Goal: Transaction & Acquisition: Book appointment/travel/reservation

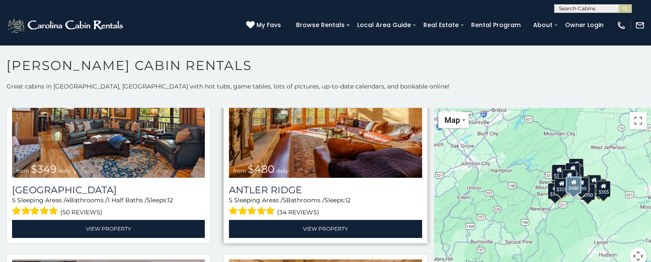
scroll to position [86, 0]
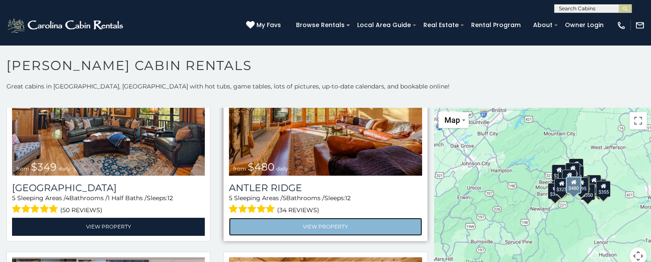
click at [283, 225] on link "View Property" at bounding box center [325, 227] width 193 height 18
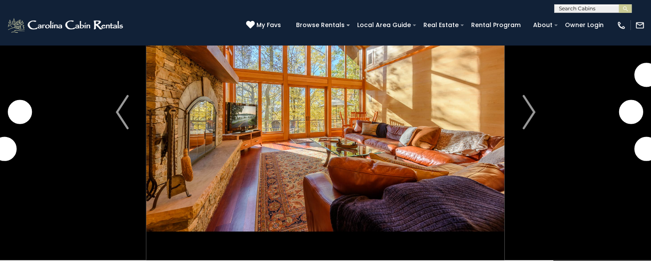
scroll to position [86, 0]
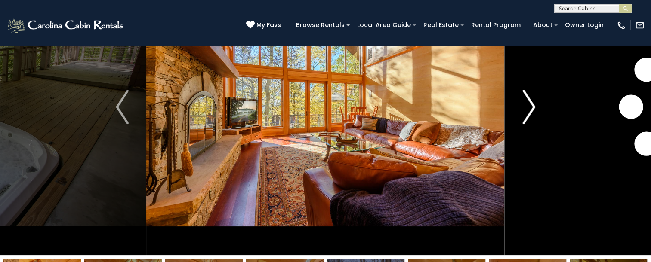
click at [529, 106] on img "Next" at bounding box center [528, 107] width 13 height 34
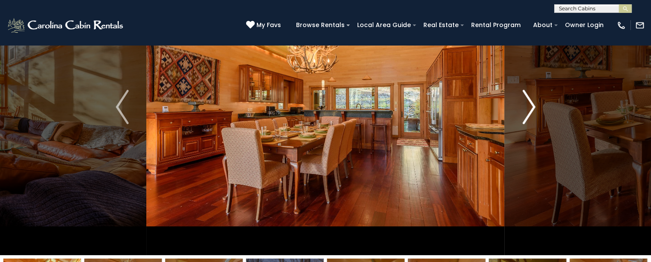
click at [529, 106] on img "Next" at bounding box center [528, 107] width 13 height 34
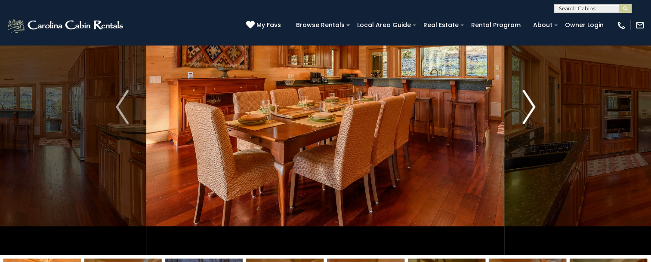
click at [529, 106] on img "Next" at bounding box center [528, 107] width 13 height 34
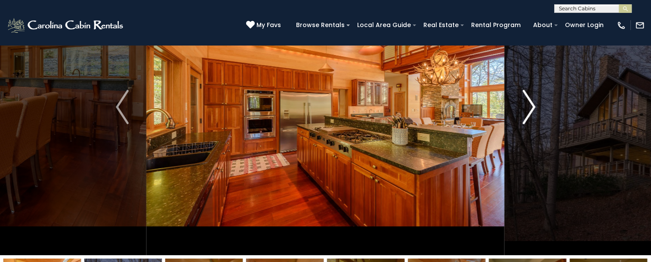
click at [529, 106] on img "Next" at bounding box center [528, 107] width 13 height 34
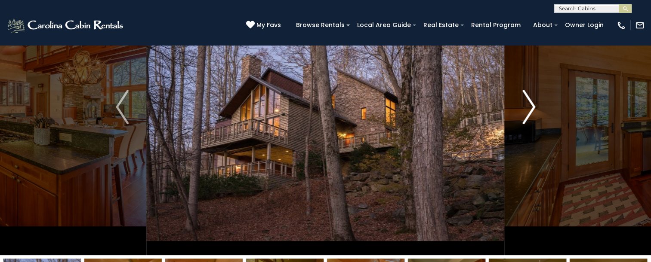
click at [529, 106] on img "Next" at bounding box center [528, 107] width 13 height 34
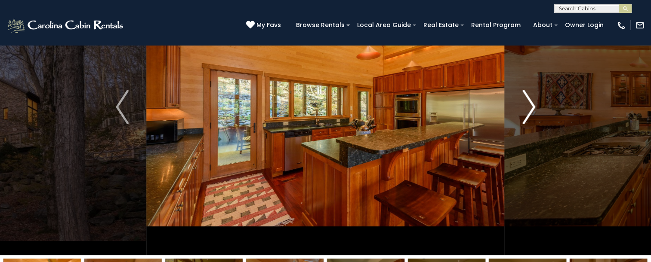
click at [529, 106] on img "Next" at bounding box center [528, 107] width 13 height 34
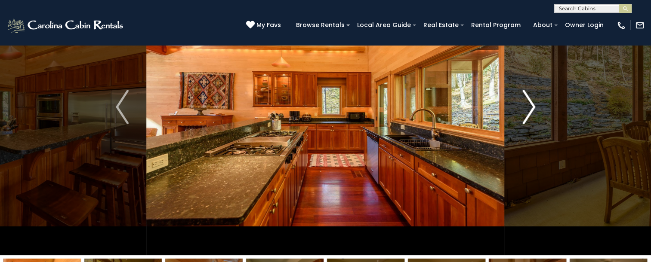
click at [529, 106] on img "Next" at bounding box center [528, 107] width 13 height 34
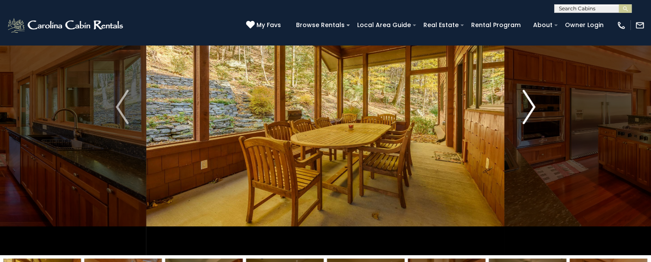
click at [529, 106] on img "Next" at bounding box center [528, 107] width 13 height 34
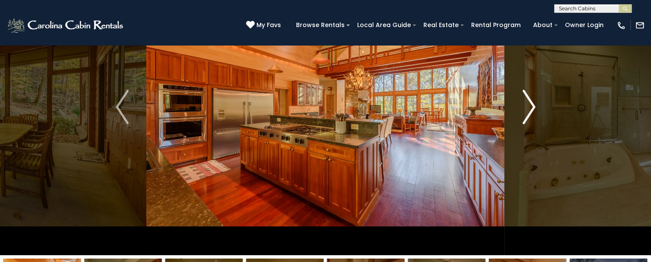
click at [529, 106] on img "Next" at bounding box center [528, 107] width 13 height 34
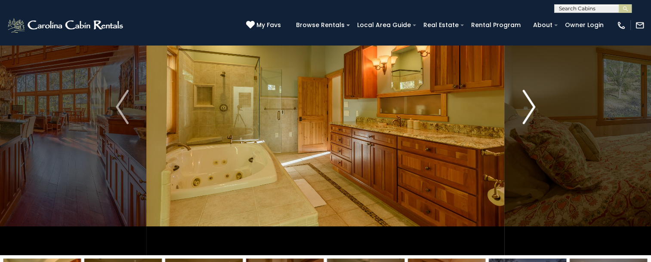
click at [529, 106] on img "Next" at bounding box center [528, 107] width 13 height 34
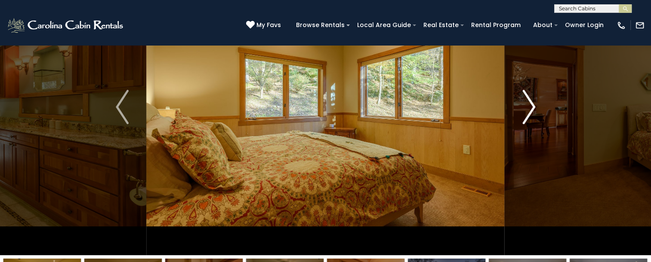
click at [529, 106] on img "Next" at bounding box center [528, 107] width 13 height 34
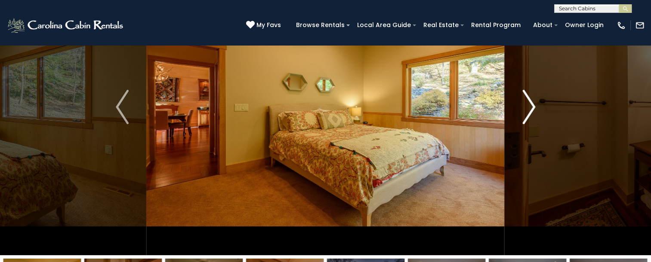
click at [529, 106] on img "Next" at bounding box center [528, 107] width 13 height 34
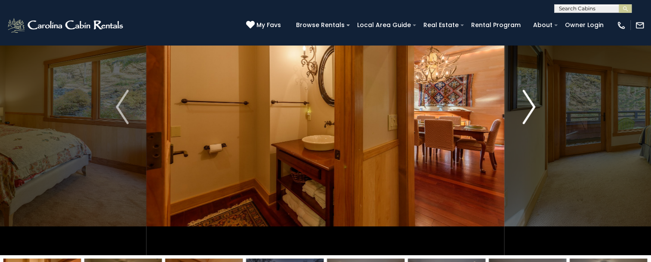
click at [529, 106] on img "Next" at bounding box center [528, 107] width 13 height 34
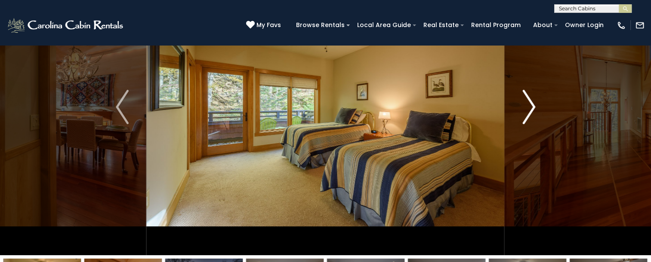
click at [529, 106] on img "Next" at bounding box center [528, 107] width 13 height 34
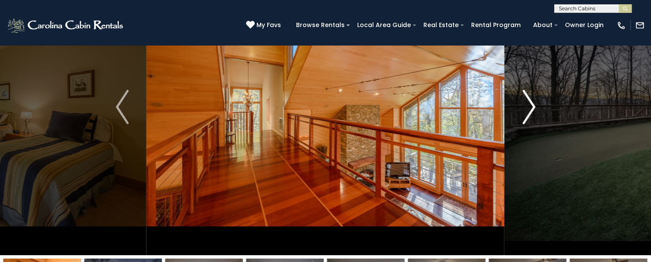
click at [529, 106] on img "Next" at bounding box center [528, 107] width 13 height 34
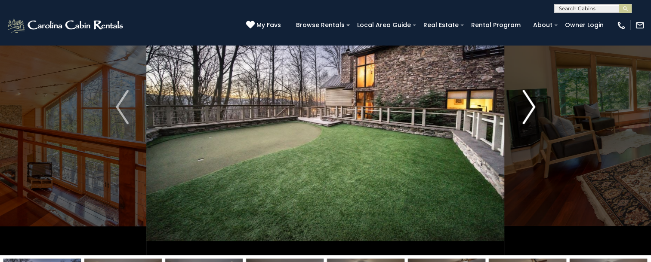
click at [529, 106] on img "Next" at bounding box center [528, 107] width 13 height 34
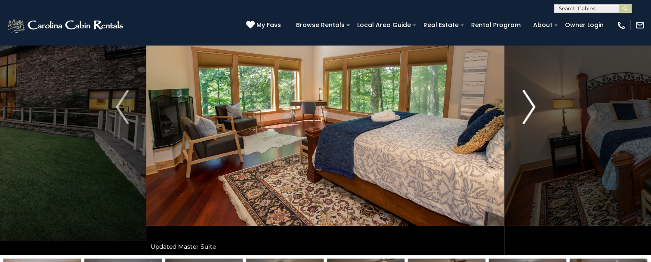
click at [529, 106] on img "Next" at bounding box center [528, 107] width 13 height 34
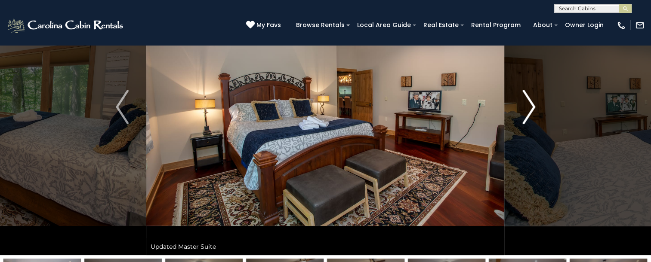
click at [529, 106] on img "Next" at bounding box center [528, 107] width 13 height 34
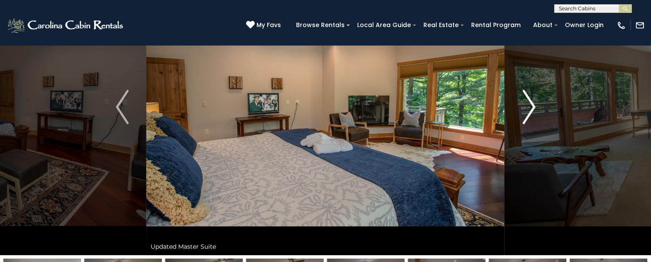
click at [529, 106] on img "Next" at bounding box center [528, 107] width 13 height 34
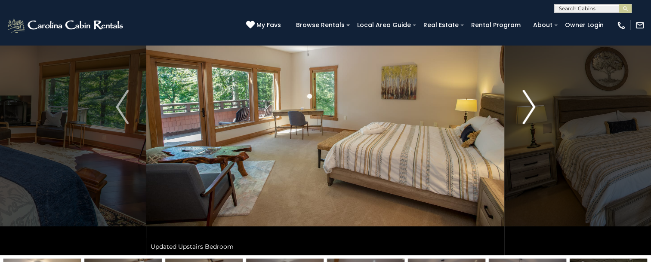
click at [529, 106] on img "Next" at bounding box center [528, 107] width 13 height 34
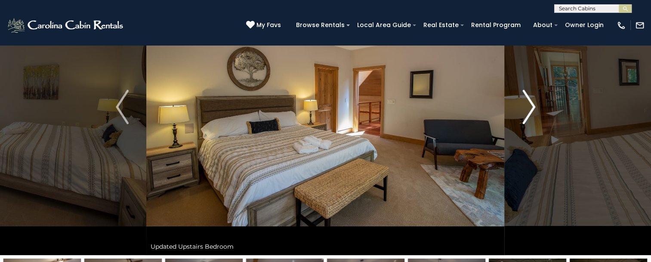
click at [529, 106] on img "Next" at bounding box center [528, 107] width 13 height 34
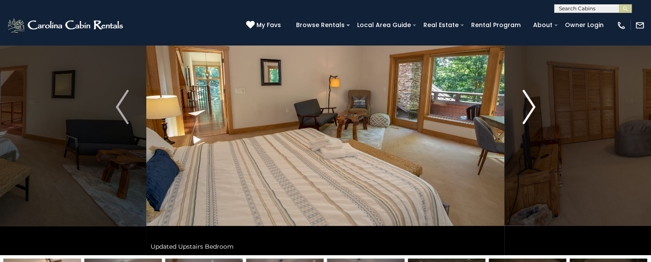
click at [525, 105] on img "Next" at bounding box center [528, 107] width 13 height 34
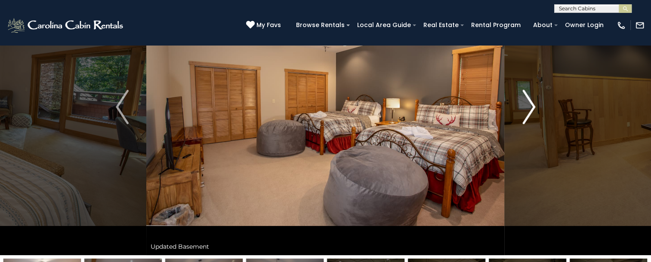
click at [525, 105] on img "Next" at bounding box center [528, 107] width 13 height 34
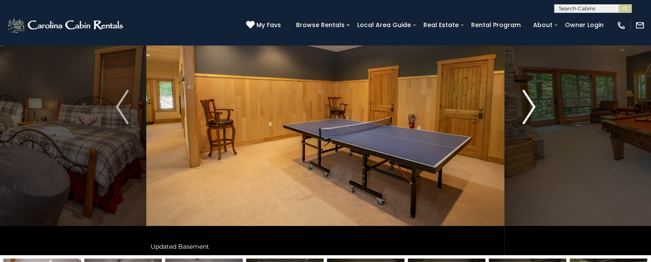
click at [525, 105] on img "Next" at bounding box center [528, 107] width 13 height 34
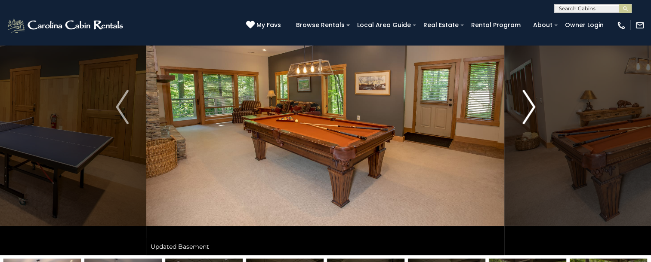
click at [525, 105] on img "Next" at bounding box center [528, 107] width 13 height 34
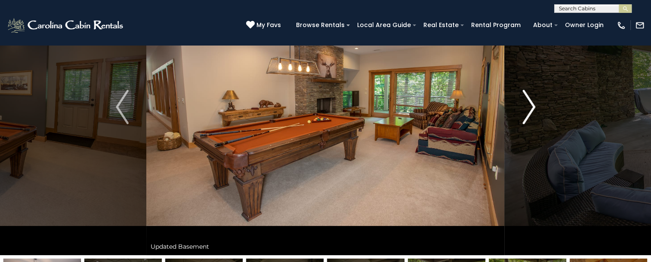
click at [525, 105] on img "Next" at bounding box center [528, 107] width 13 height 34
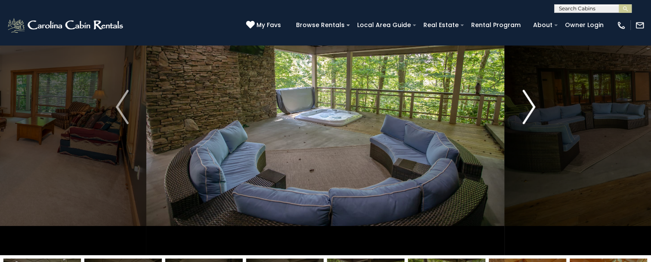
click at [508, 103] on button "Next" at bounding box center [529, 107] width 48 height 297
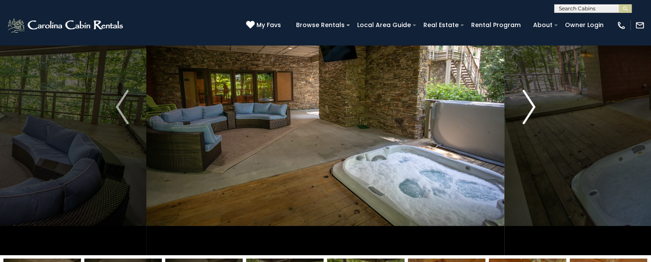
click at [508, 103] on button "Next" at bounding box center [529, 107] width 48 height 297
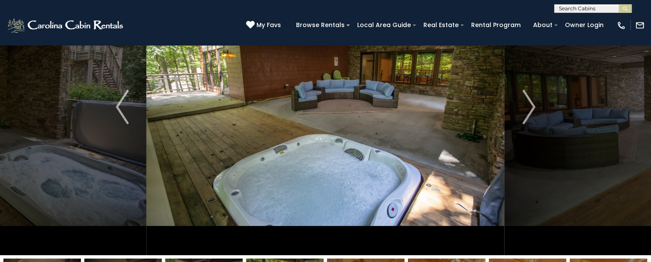
drag, startPoint x: 508, startPoint y: 103, endPoint x: 503, endPoint y: 102, distance: 5.7
click at [503, 102] on div at bounding box center [325, 107] width 358 height 297
click at [526, 103] on img "Next" at bounding box center [528, 107] width 13 height 34
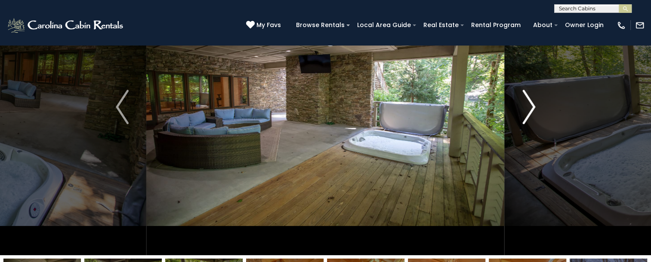
click at [526, 103] on img "Next" at bounding box center [528, 107] width 13 height 34
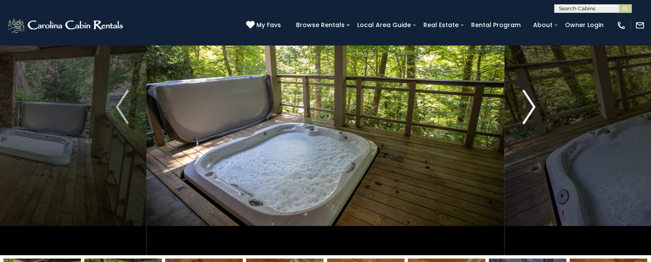
click at [525, 102] on img "Next" at bounding box center [528, 107] width 13 height 34
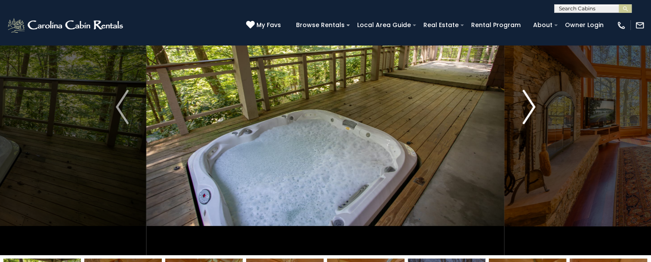
click at [529, 106] on img "Next" at bounding box center [528, 107] width 13 height 34
